Goal: Information Seeking & Learning: Learn about a topic

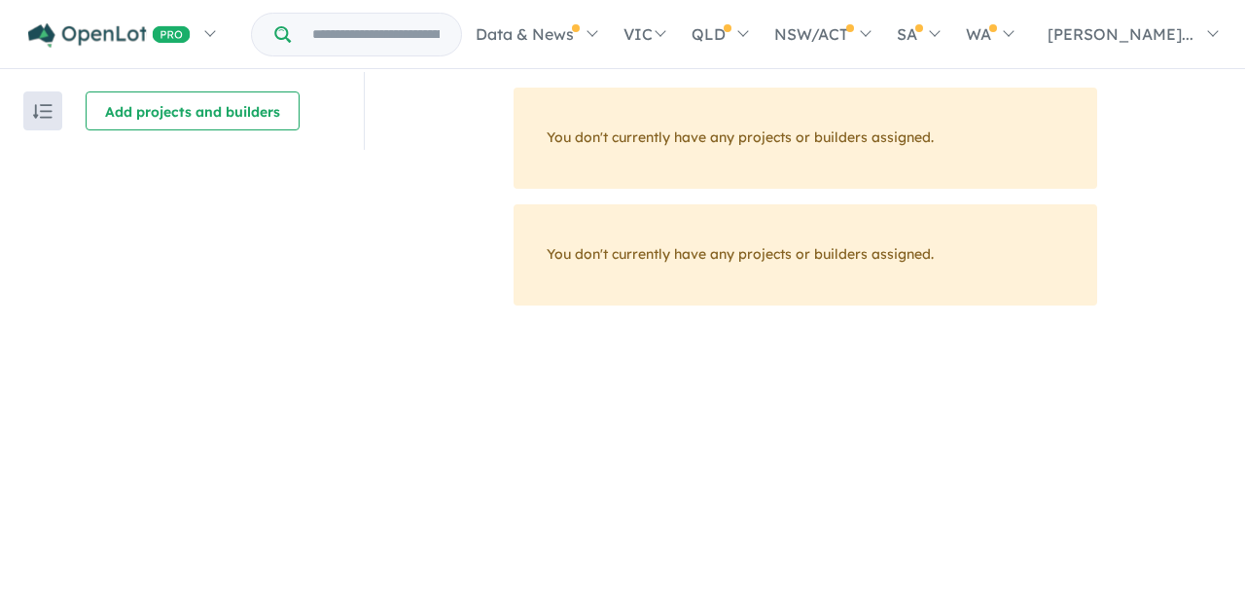
click at [398, 23] on input "Try estate name, suburb, builder or developer" at bounding box center [376, 35] width 162 height 42
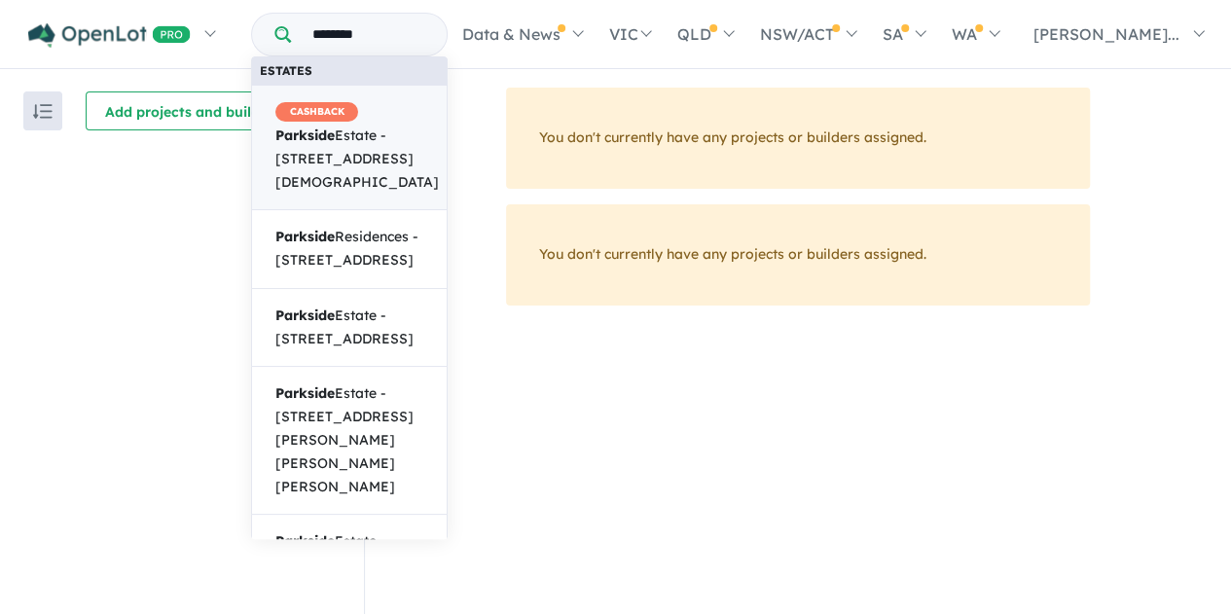
type input "********"
click at [384, 149] on span "CASHBACK Parkside Estate - 200 Gay Street, Huntingdale WA 6110" at bounding box center [356, 147] width 163 height 92
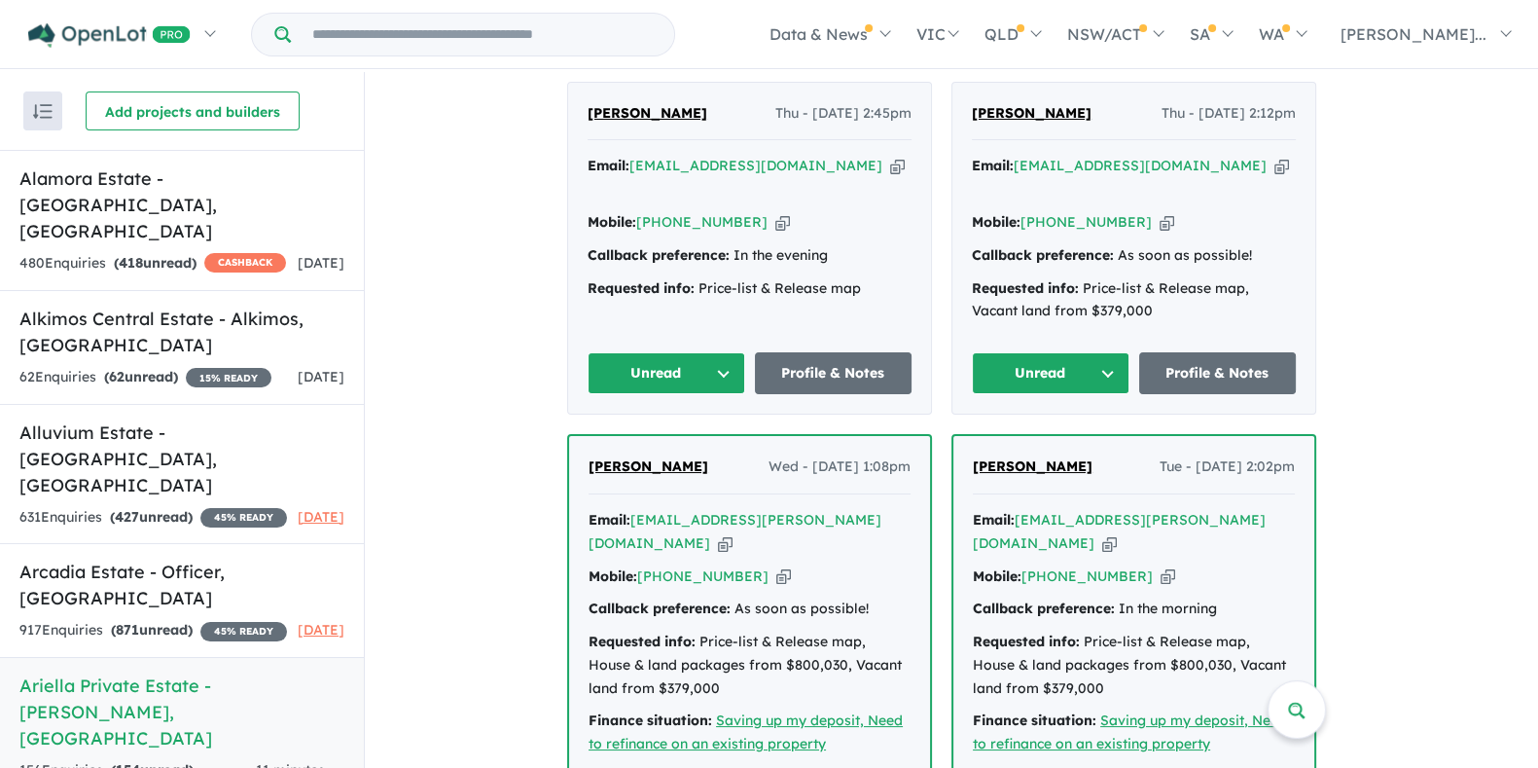
scroll to position [3431, 0]
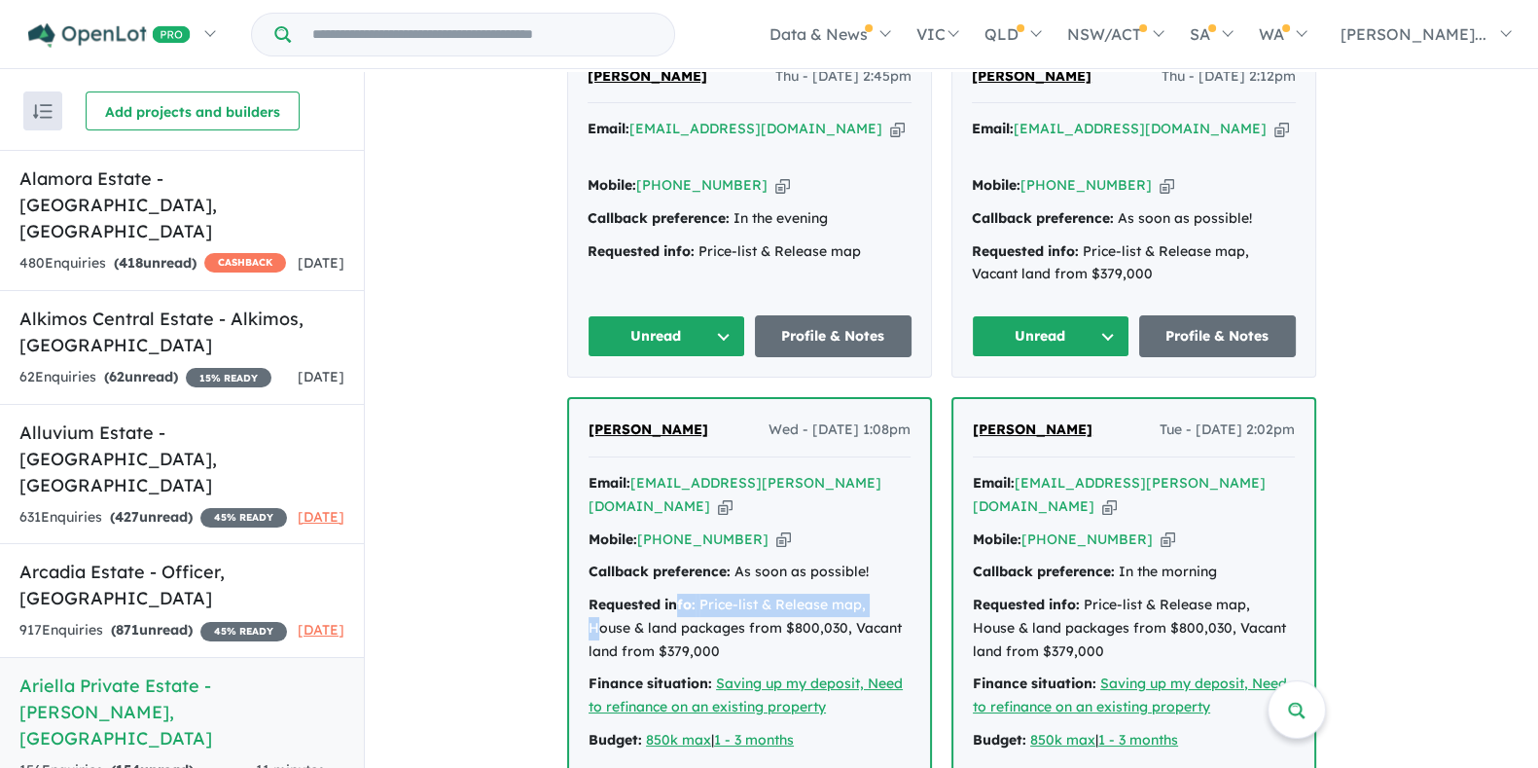
drag, startPoint x: 683, startPoint y: 450, endPoint x: 882, endPoint y: 458, distance: 199.6
click at [882, 593] on div "Requested info: Price-list & Release map, House & land packages from $800,030, …" at bounding box center [750, 627] width 322 height 69
drag, startPoint x: 794, startPoint y: 482, endPoint x: 652, endPoint y: 483, distance: 142.0
click at [652, 593] on div "Requested info: Price-list & Release map, House & land packages from $800,030, …" at bounding box center [750, 627] width 322 height 69
drag, startPoint x: 700, startPoint y: 505, endPoint x: 623, endPoint y: 493, distance: 78.7
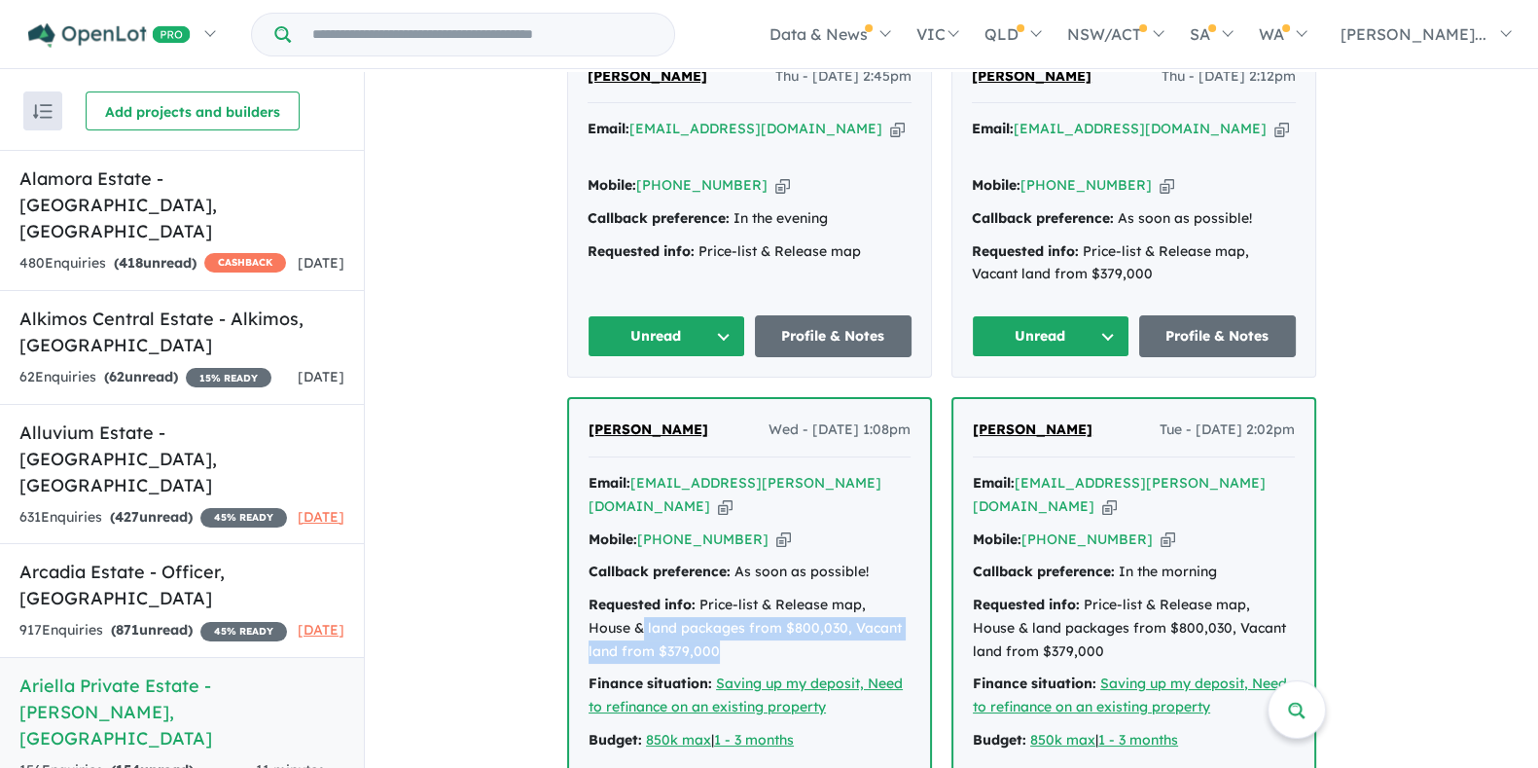
click at [603, 593] on div "Requested info: Price-list & Release map, House & land packages from $800,030, …" at bounding box center [750, 627] width 322 height 69
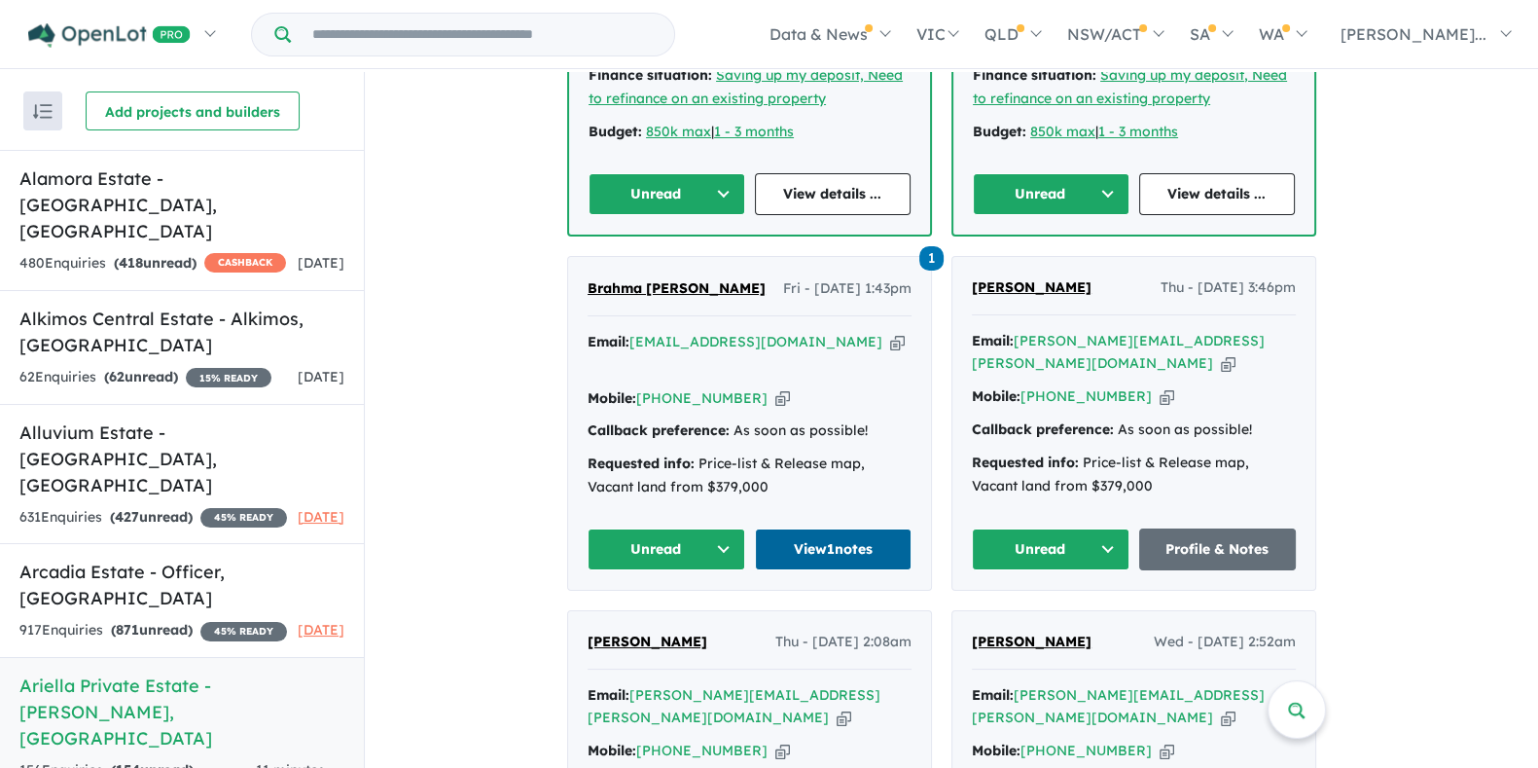
click at [842, 528] on link "View 1 notes" at bounding box center [834, 549] width 158 height 42
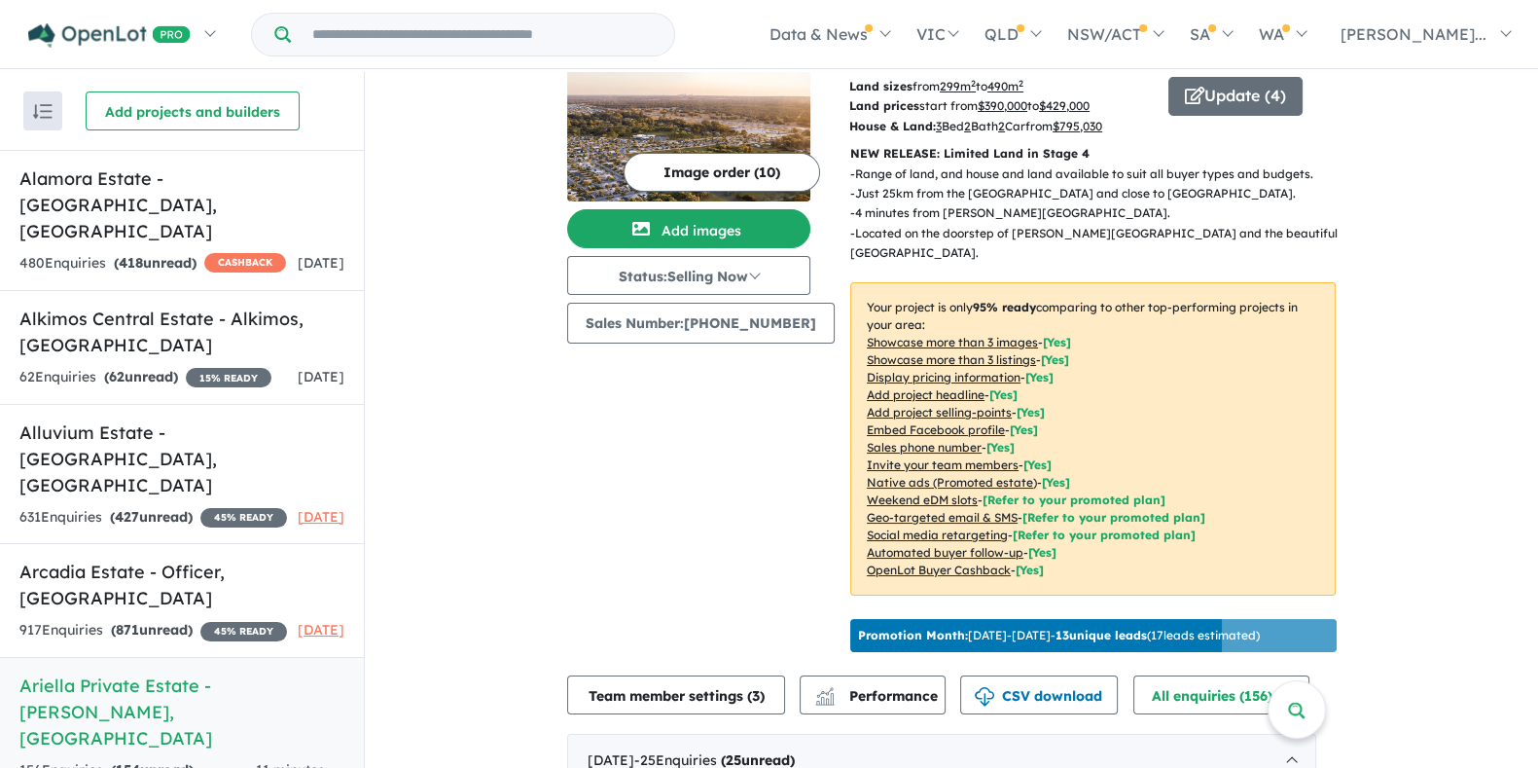
scroll to position [0, 0]
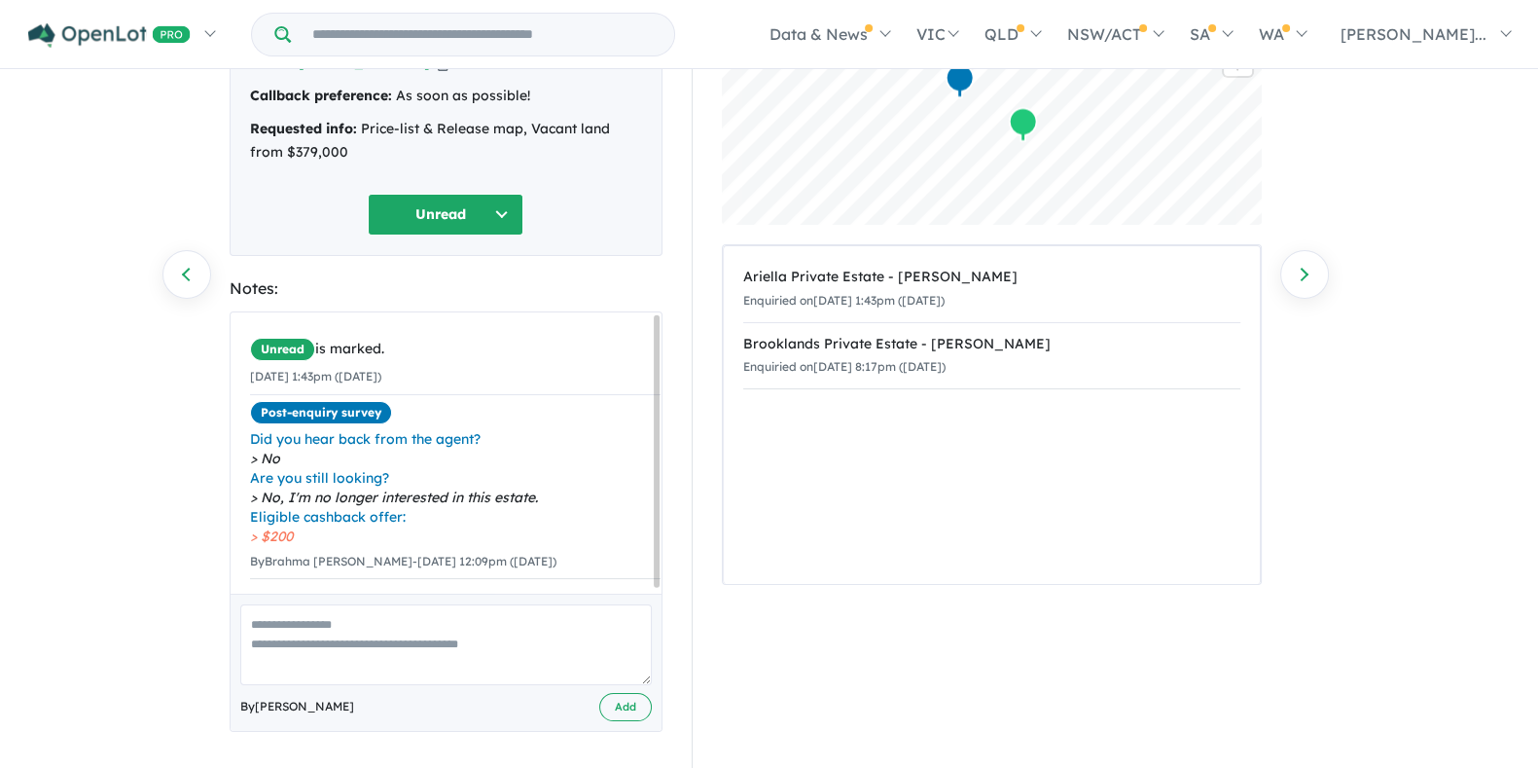
scroll to position [5, 0]
click at [183, 269] on link "Previous enquiry" at bounding box center [186, 274] width 49 height 49
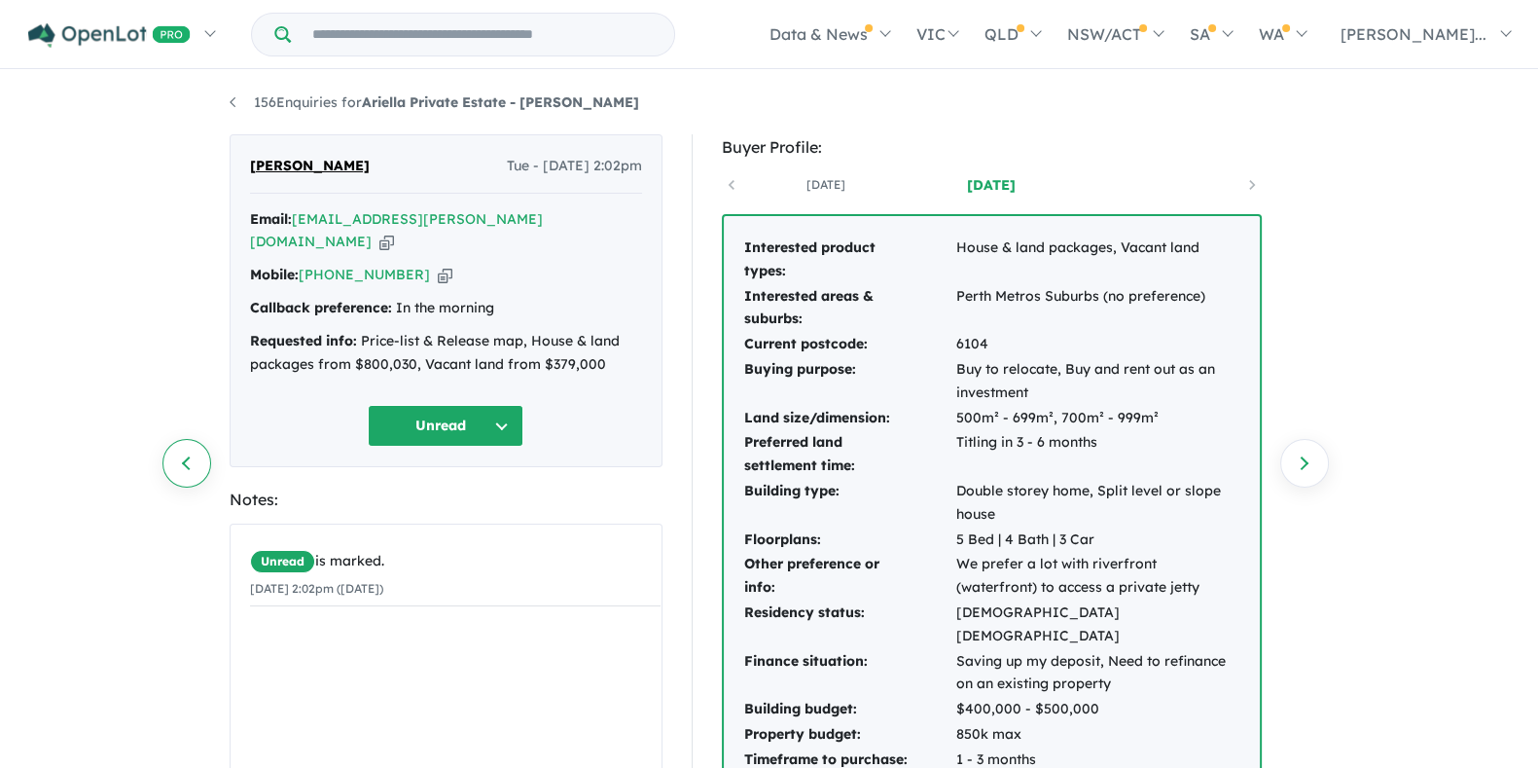
click at [184, 468] on link "Previous enquiry" at bounding box center [186, 463] width 49 height 49
click at [190, 459] on link "Previous enquiry" at bounding box center [186, 463] width 49 height 49
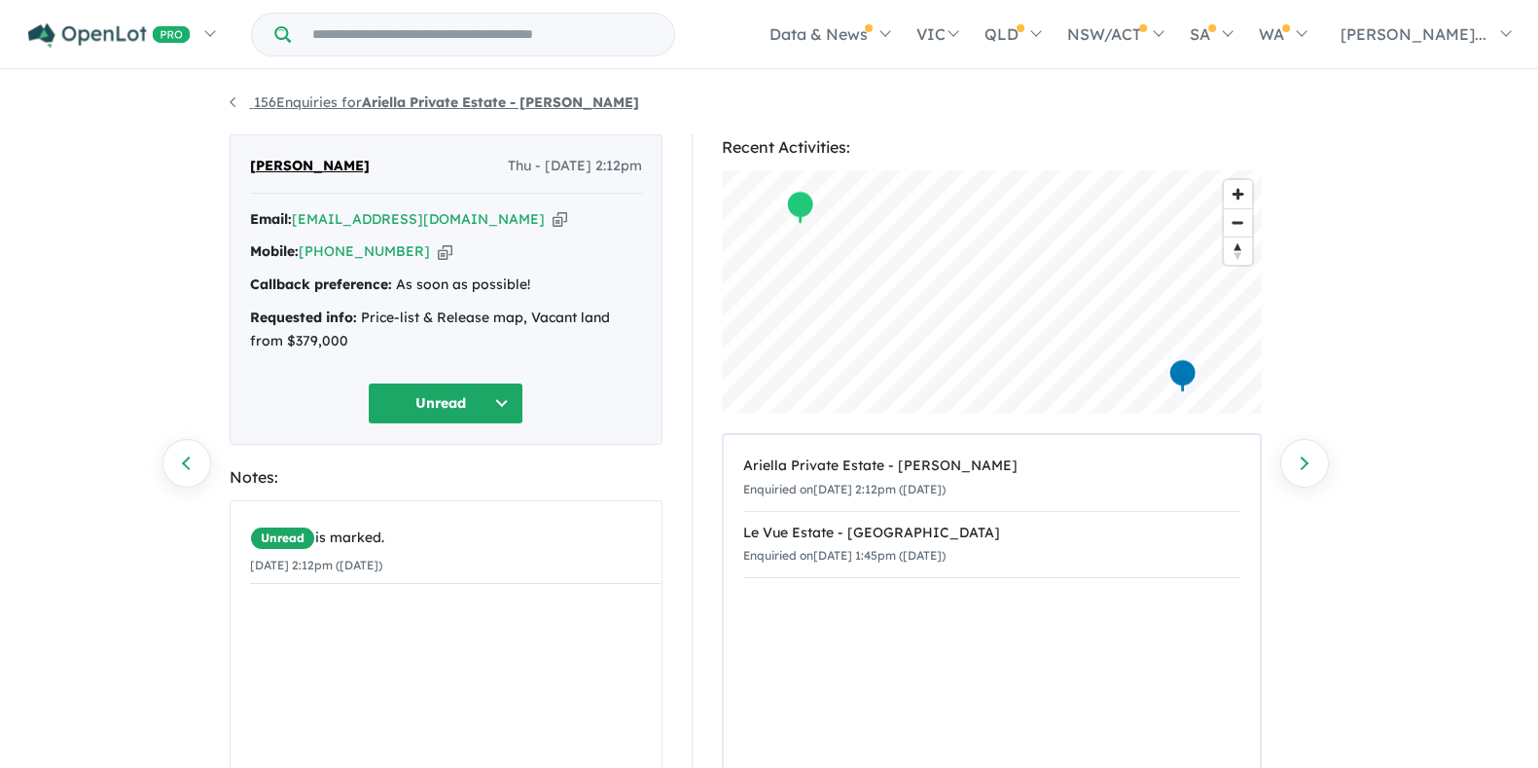
click at [400, 103] on strong "Ariella Private Estate - [PERSON_NAME]" at bounding box center [500, 102] width 277 height 18
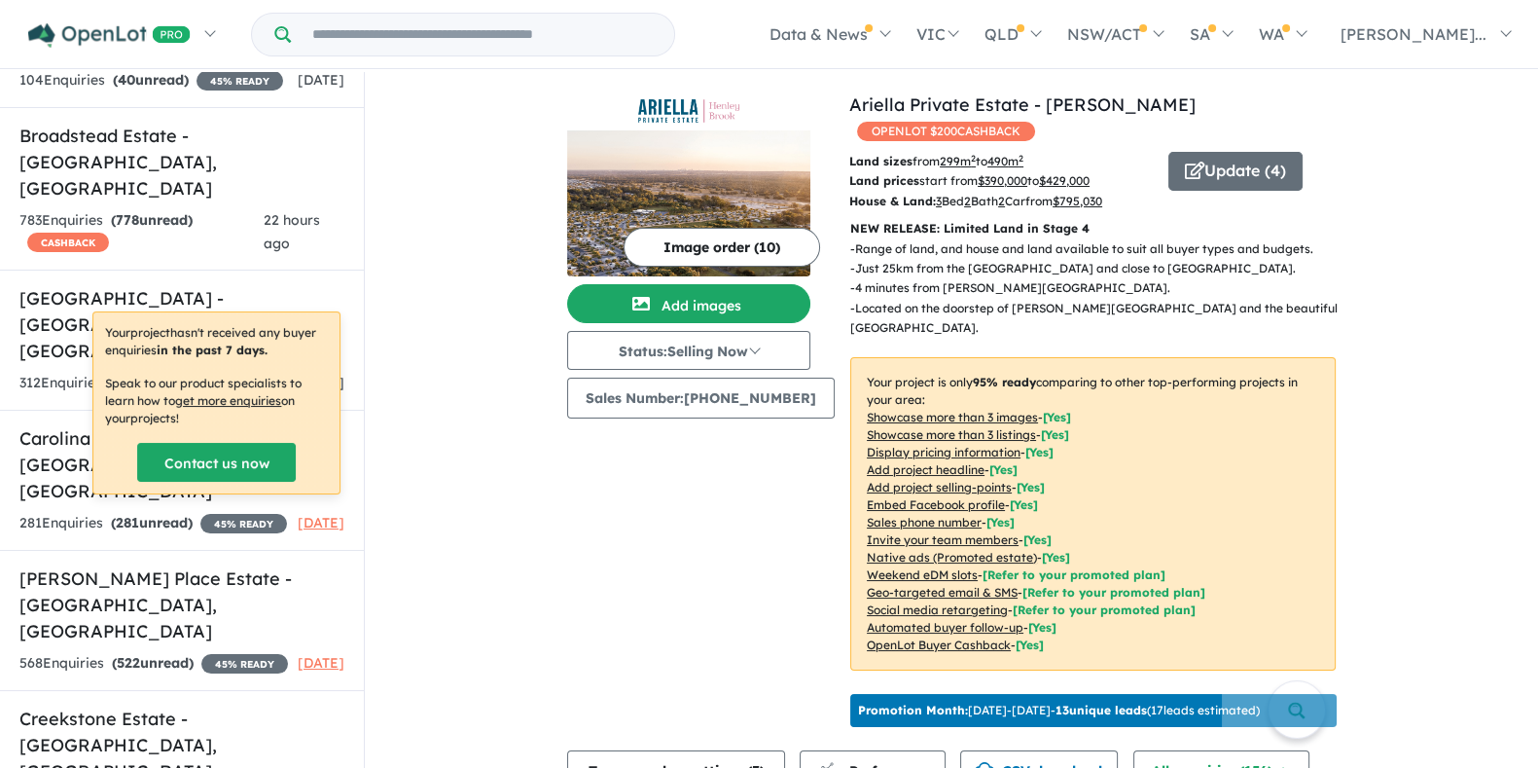
scroll to position [1823, 0]
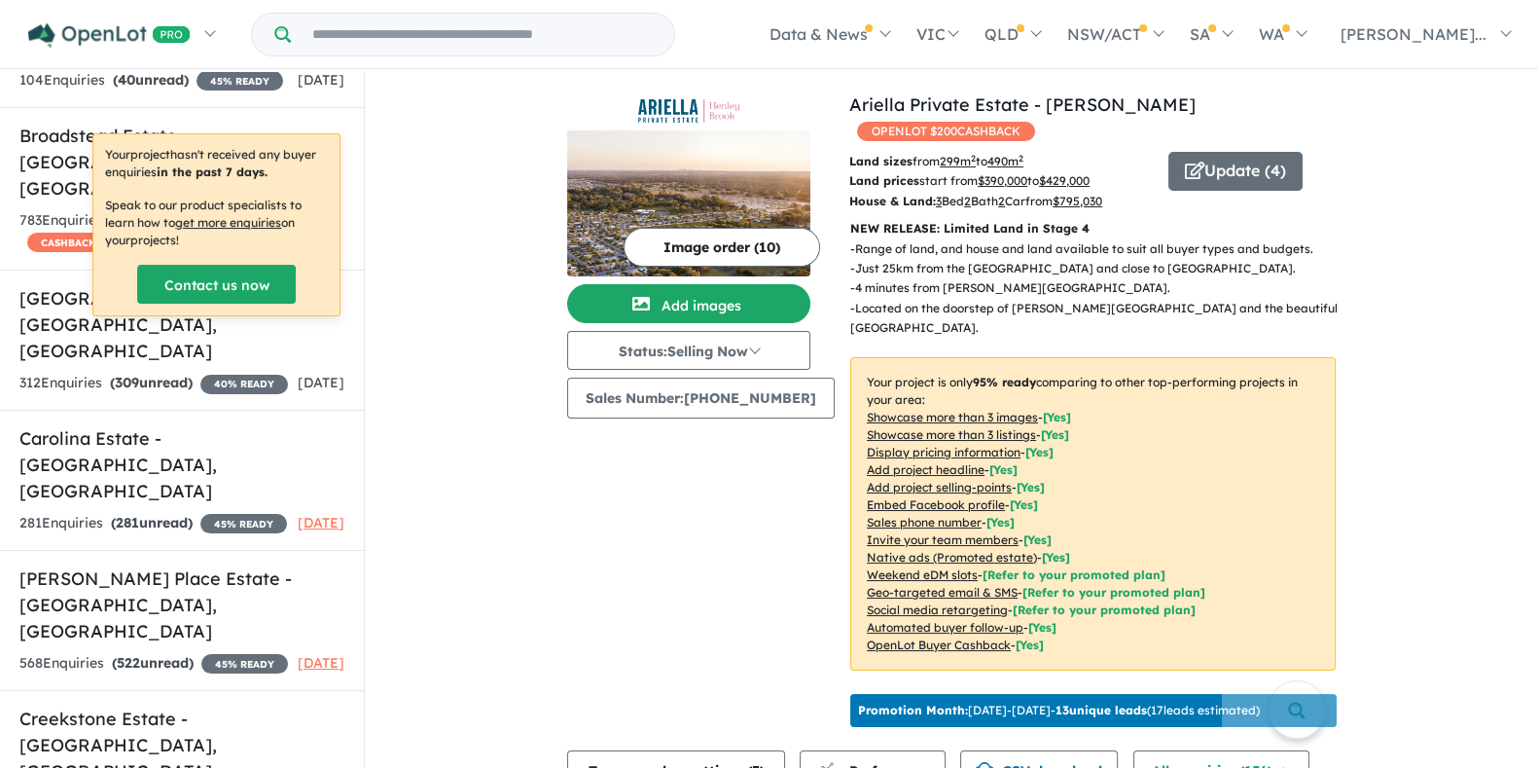
click at [413, 37] on input "Try estate name, suburb, builder or developer" at bounding box center [483, 35] width 376 height 42
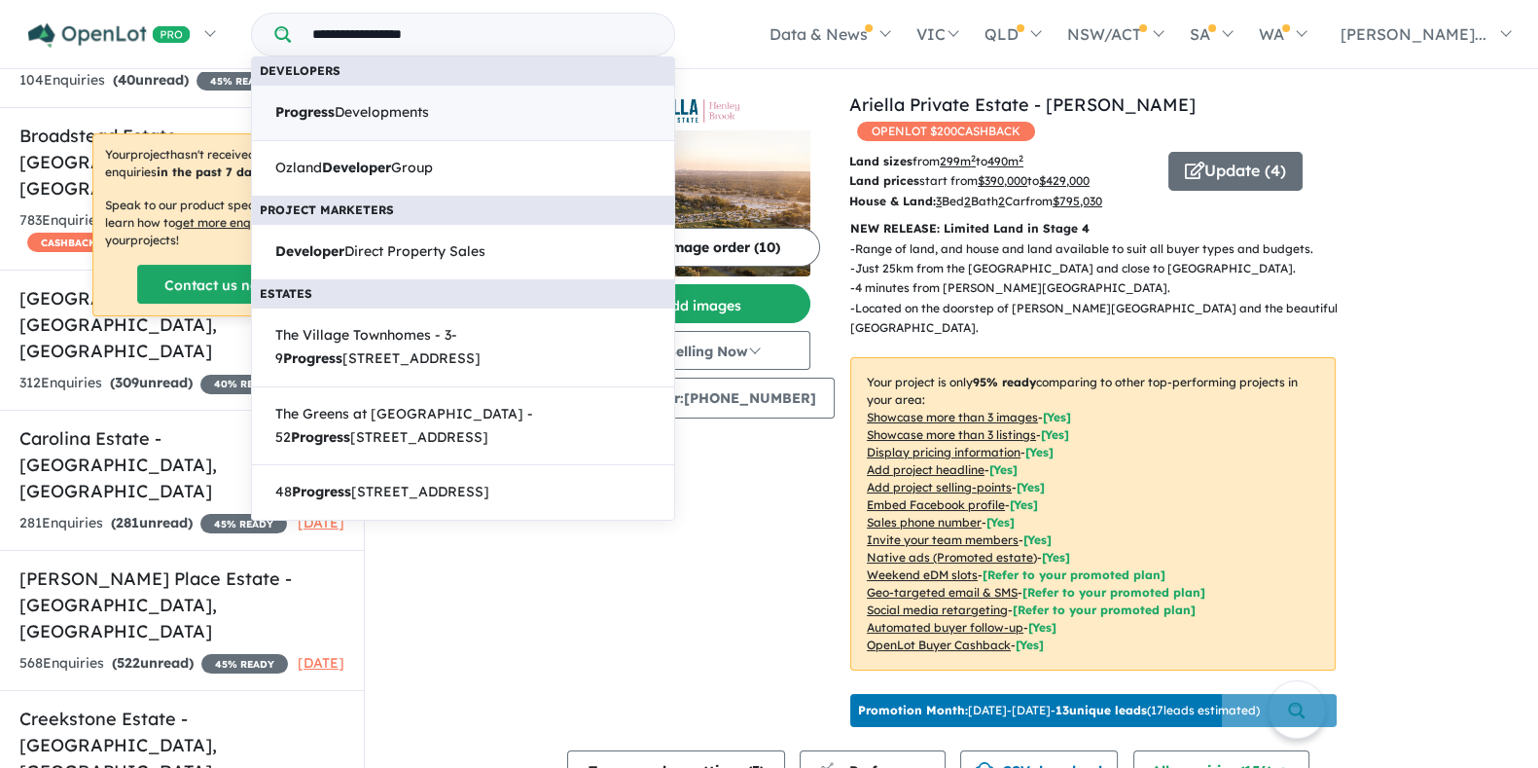
type input "**********"
click at [412, 123] on span "Progress Developments" at bounding box center [352, 112] width 154 height 23
